Goal: Submit feedback/report problem

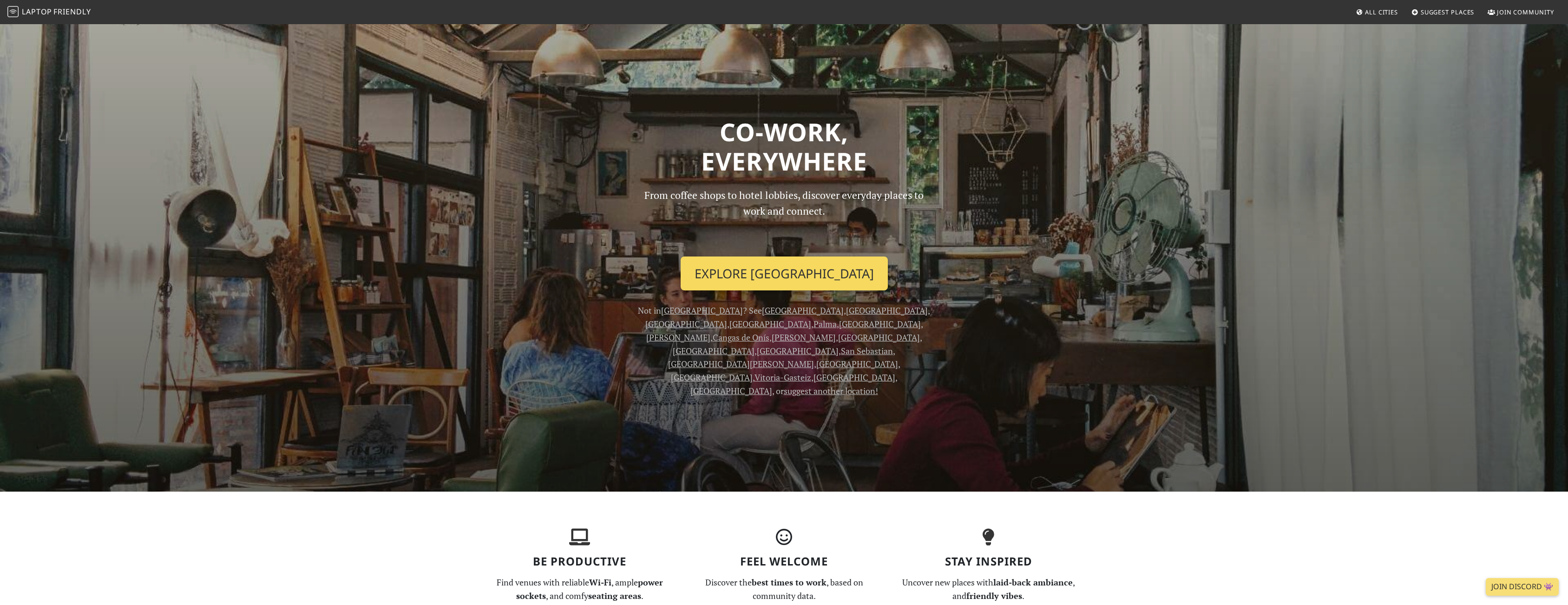
click at [773, 281] on link "Explore [GEOGRAPHIC_DATA]" at bounding box center [784, 274] width 207 height 35
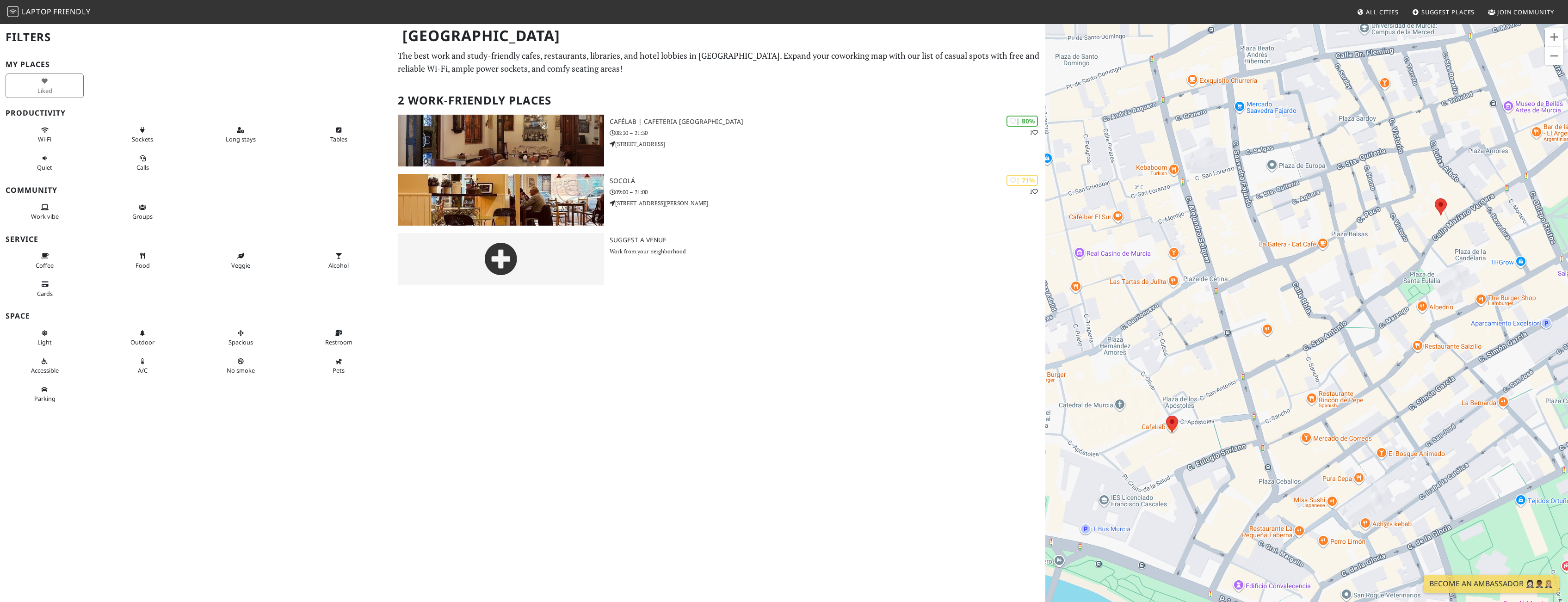
click at [1367, 13] on span "All Cities" at bounding box center [1382, 12] width 33 height 9
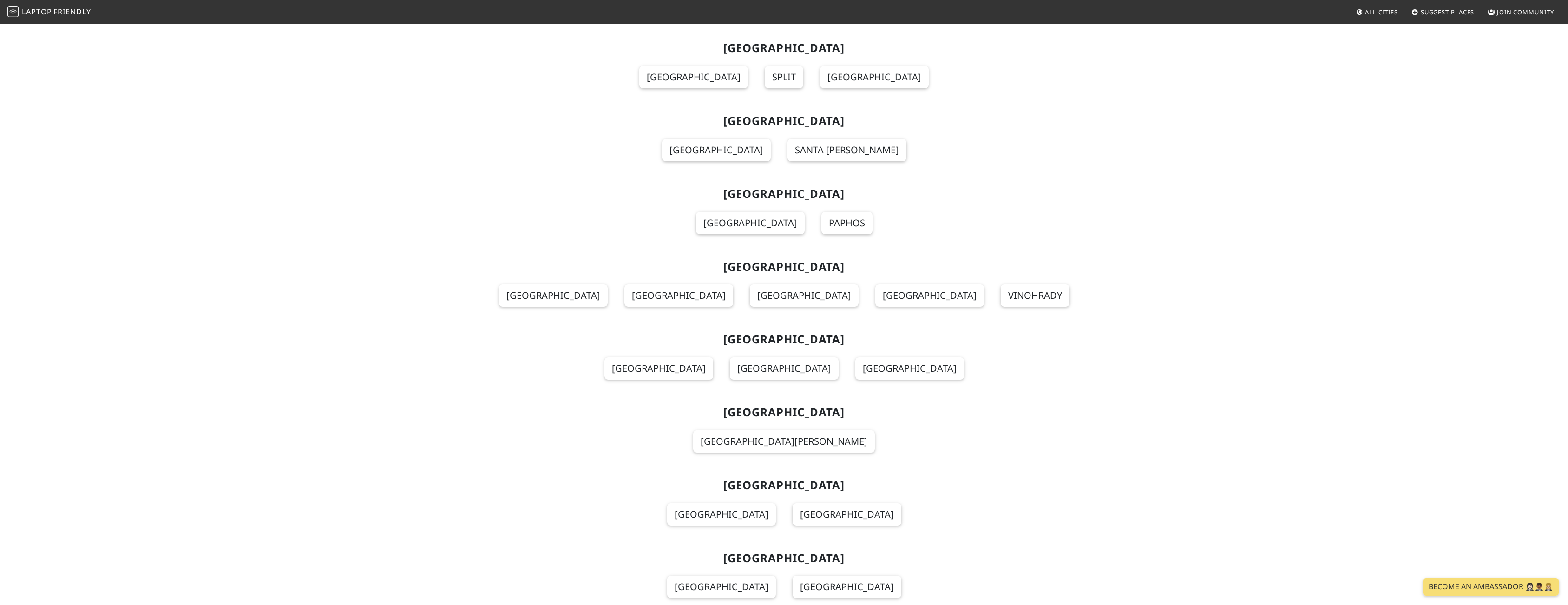
scroll to position [2589, 0]
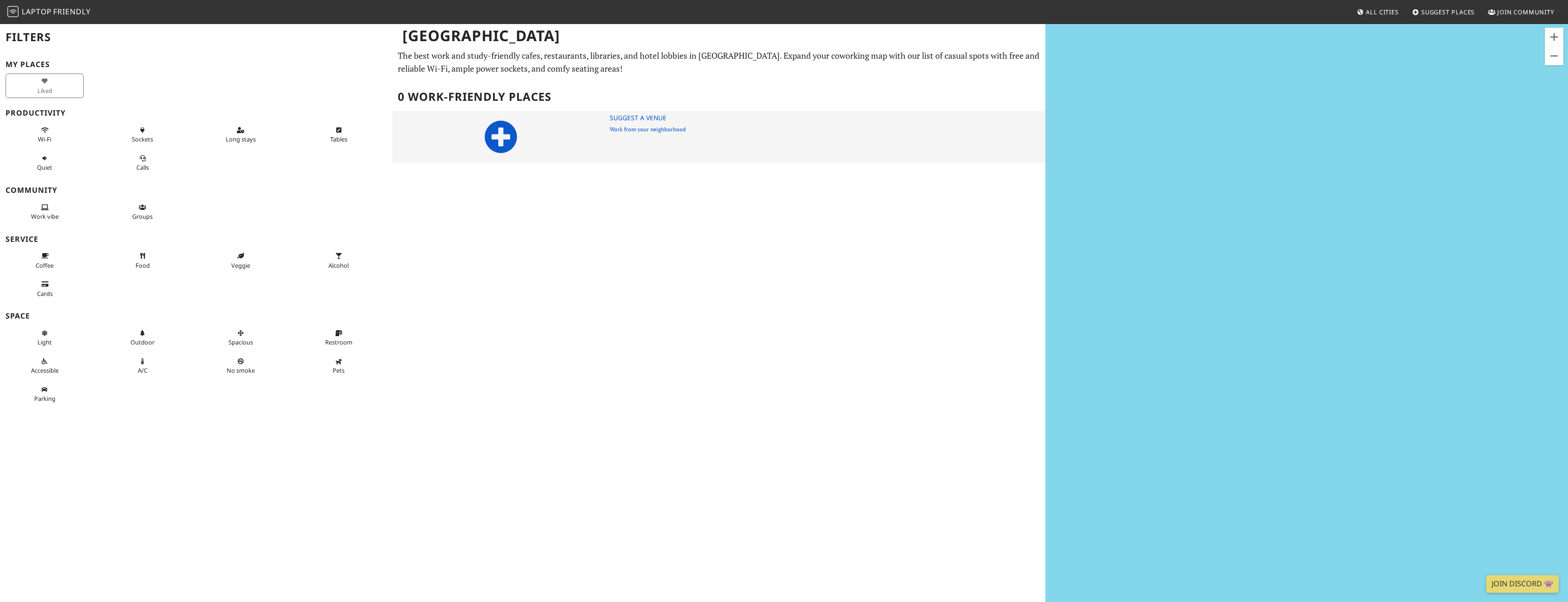
click at [519, 144] on img at bounding box center [501, 137] width 207 height 52
